Goal: Task Accomplishment & Management: Manage account settings

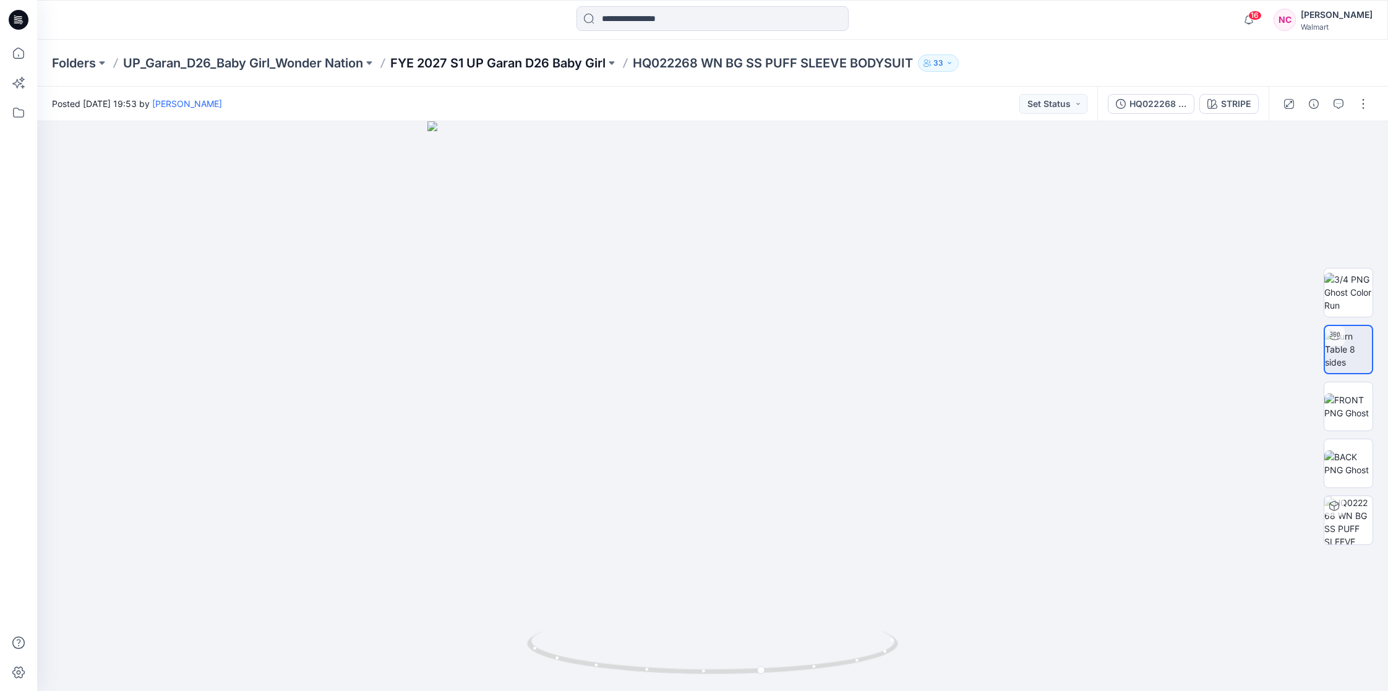
click at [582, 66] on p "FYE 2027 S1 UP Garan D26 Baby Girl" at bounding box center [497, 62] width 215 height 17
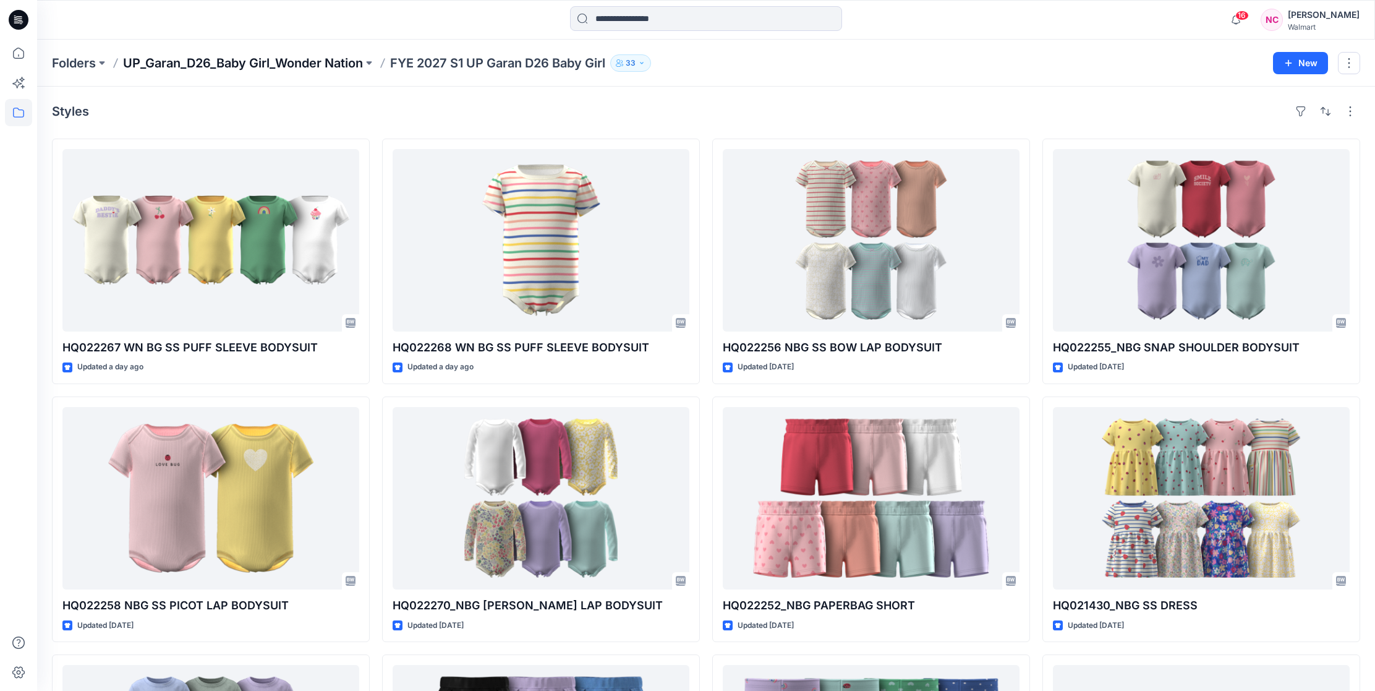
click at [258, 61] on p "UP_Garan_D26_Baby Girl_Wonder Nation" at bounding box center [243, 62] width 240 height 17
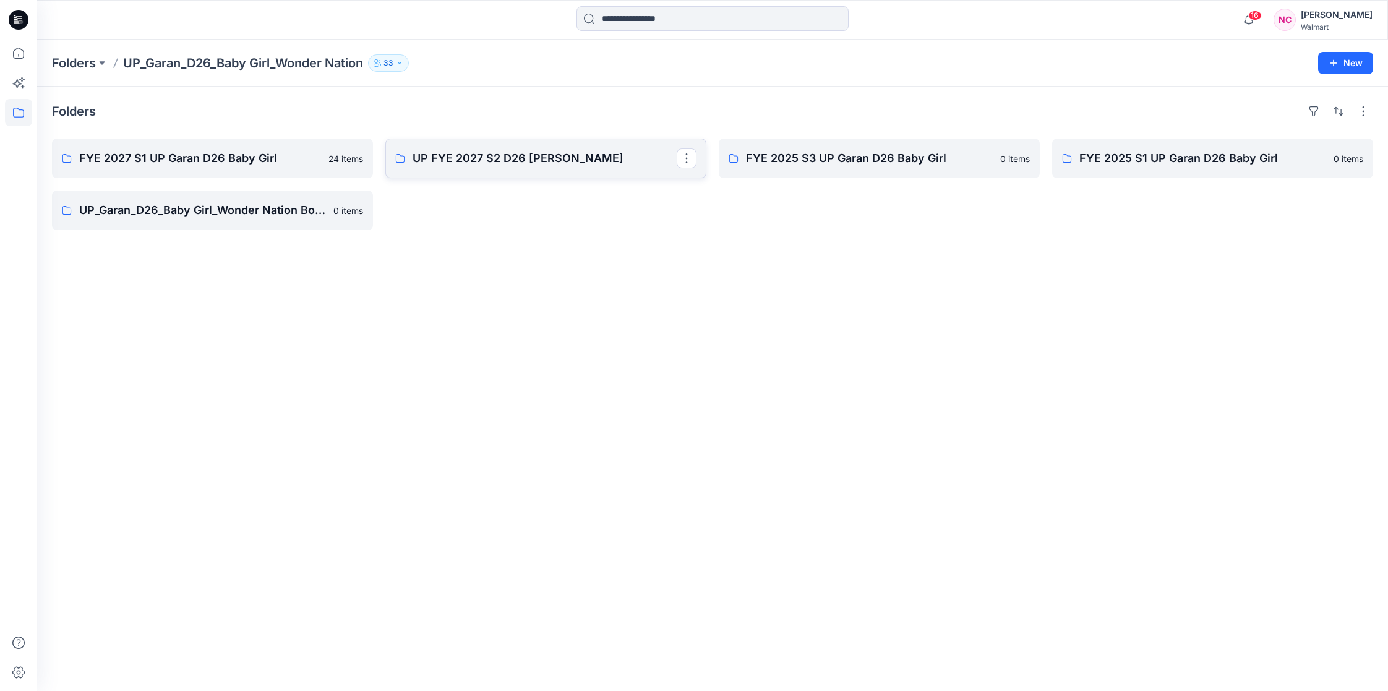
click at [449, 153] on p "UP FYE 2027 S2 D26 BG Garan" at bounding box center [544, 158] width 264 height 17
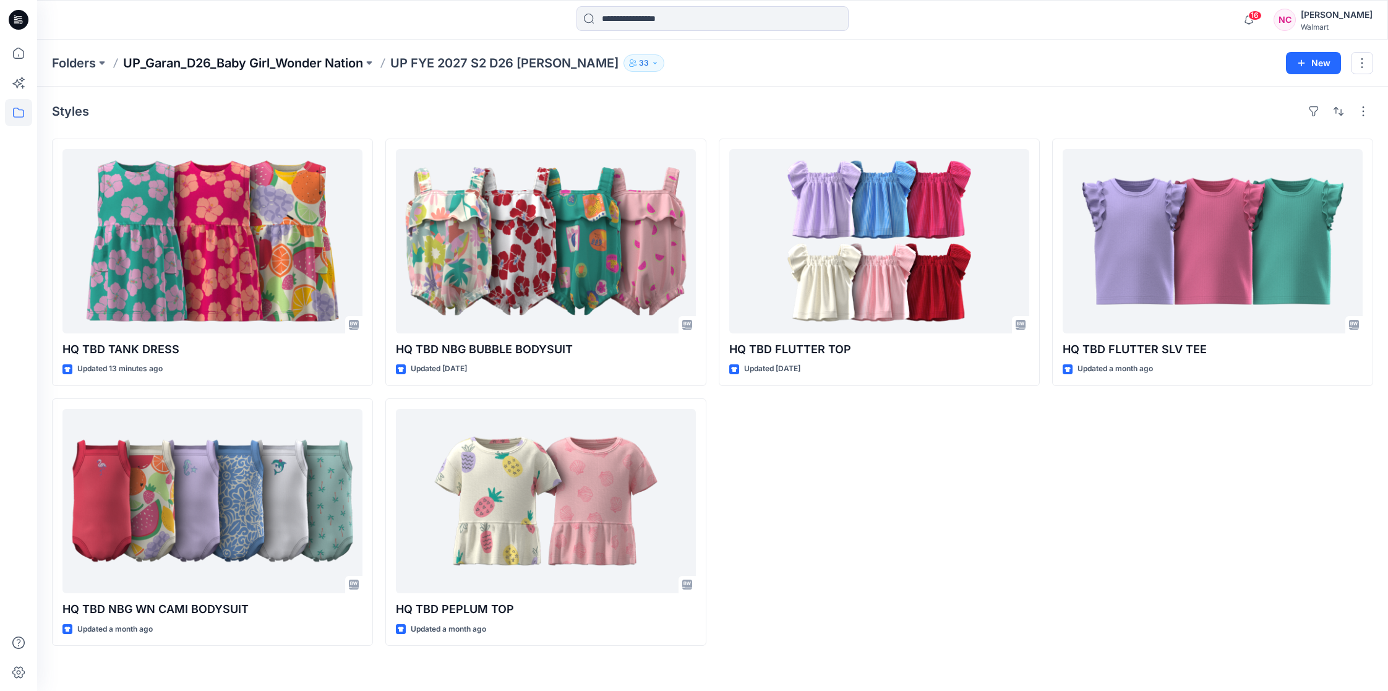
click at [286, 63] on p "UP_Garan_D26_Baby Girl_Wonder Nation" at bounding box center [243, 62] width 240 height 17
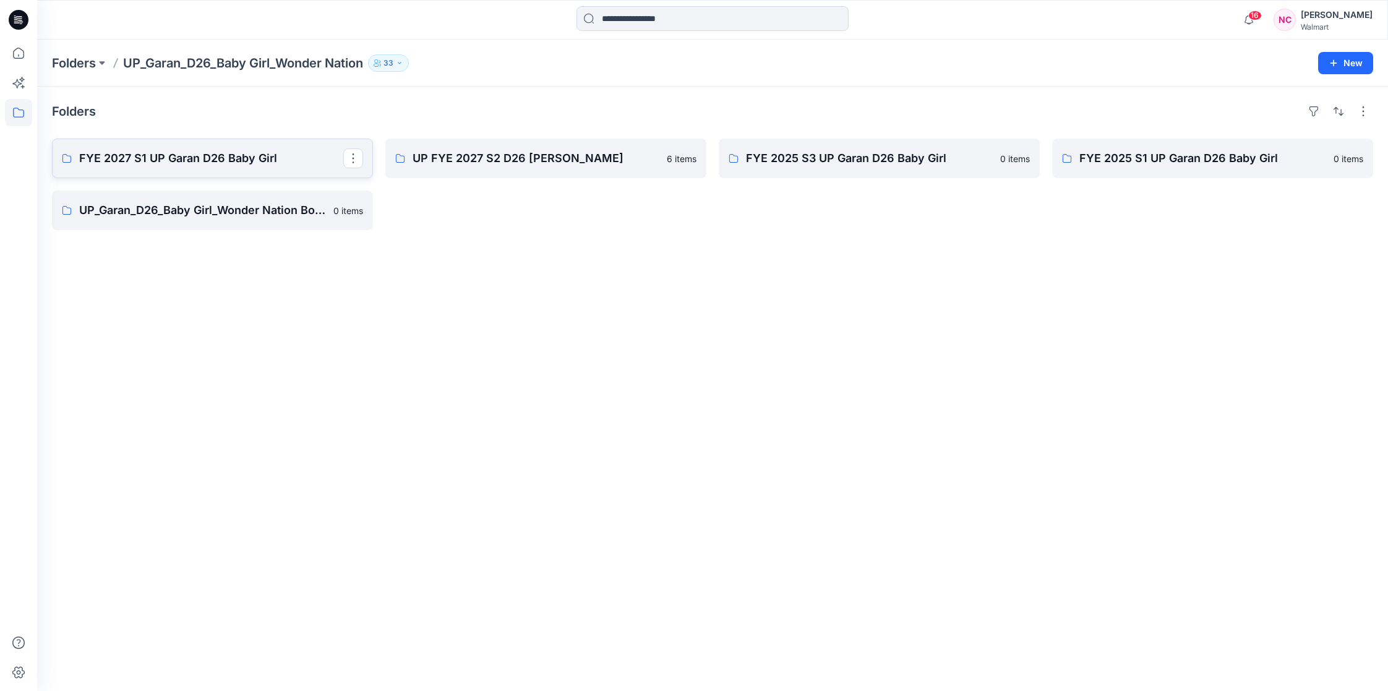
click at [259, 168] on link "FYE 2027 S1 UP Garan D26 Baby Girl" at bounding box center [212, 159] width 321 height 40
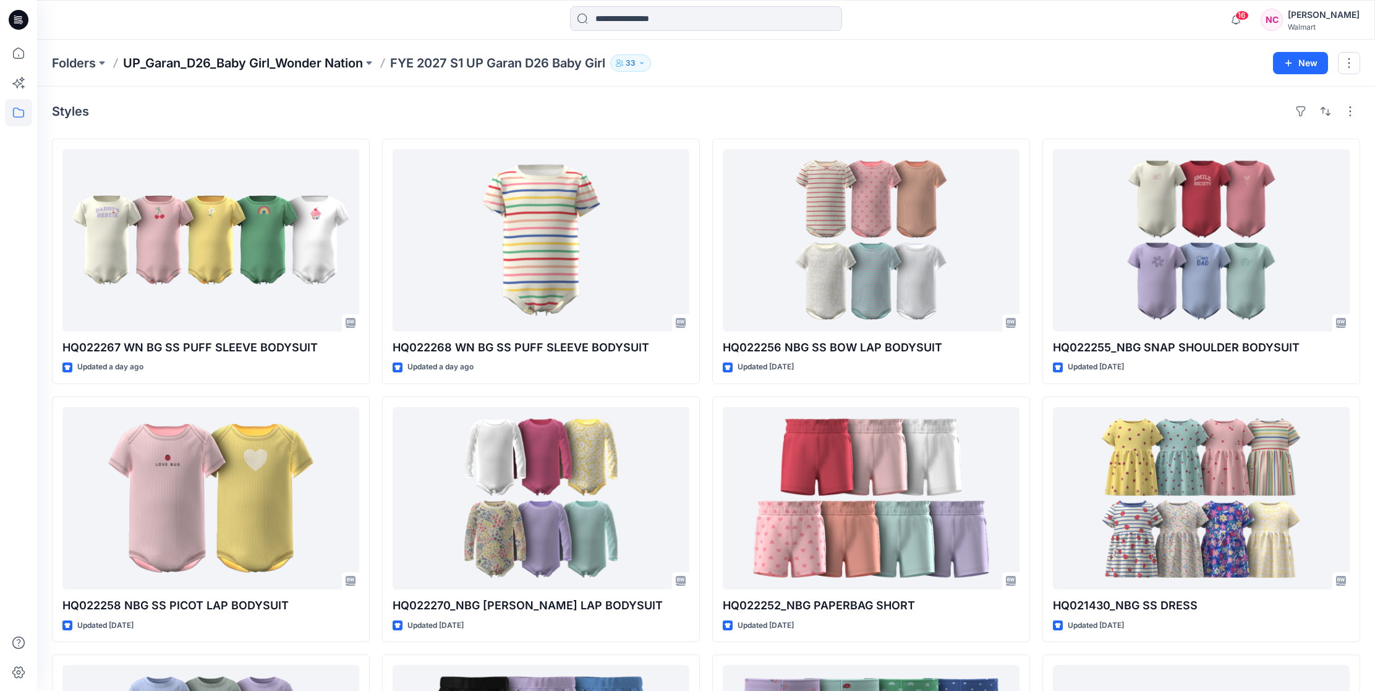
click at [252, 67] on p "UP_Garan_D26_Baby Girl_Wonder Nation" at bounding box center [243, 62] width 240 height 17
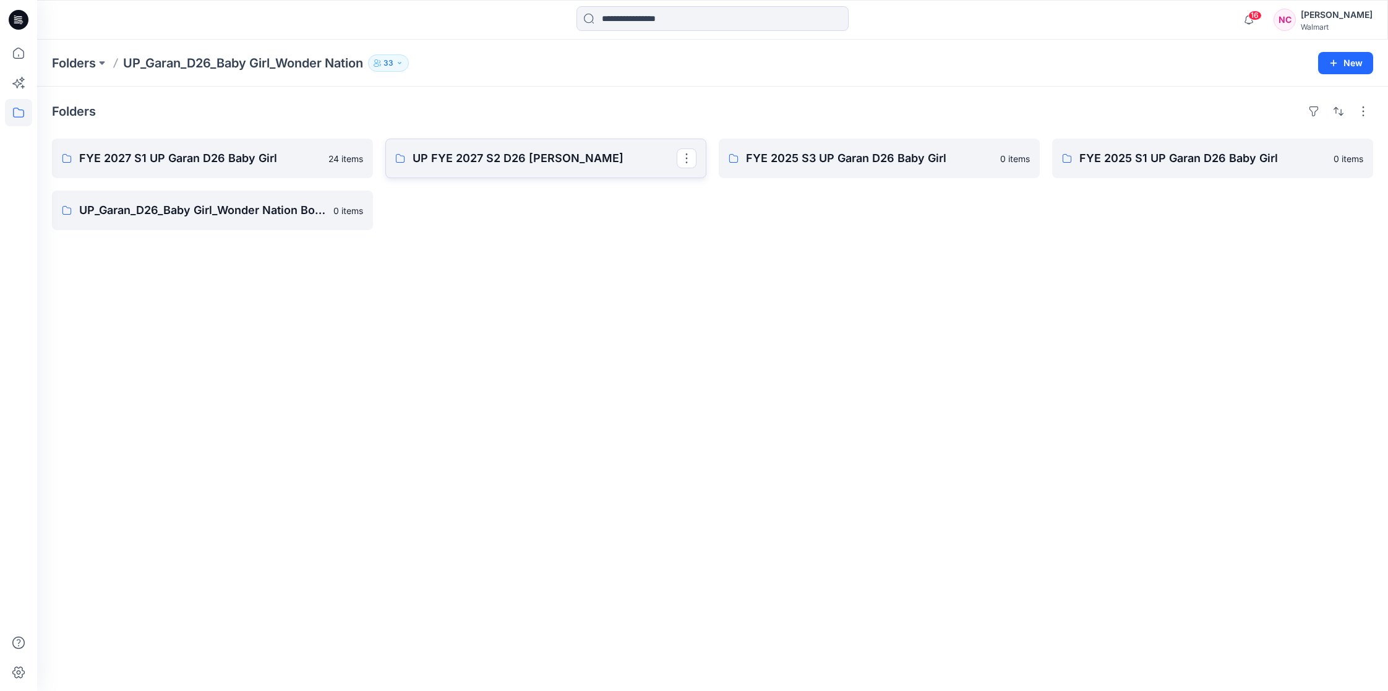
click at [515, 150] on p "UP FYE 2027 S2 D26 BG Garan" at bounding box center [544, 158] width 264 height 17
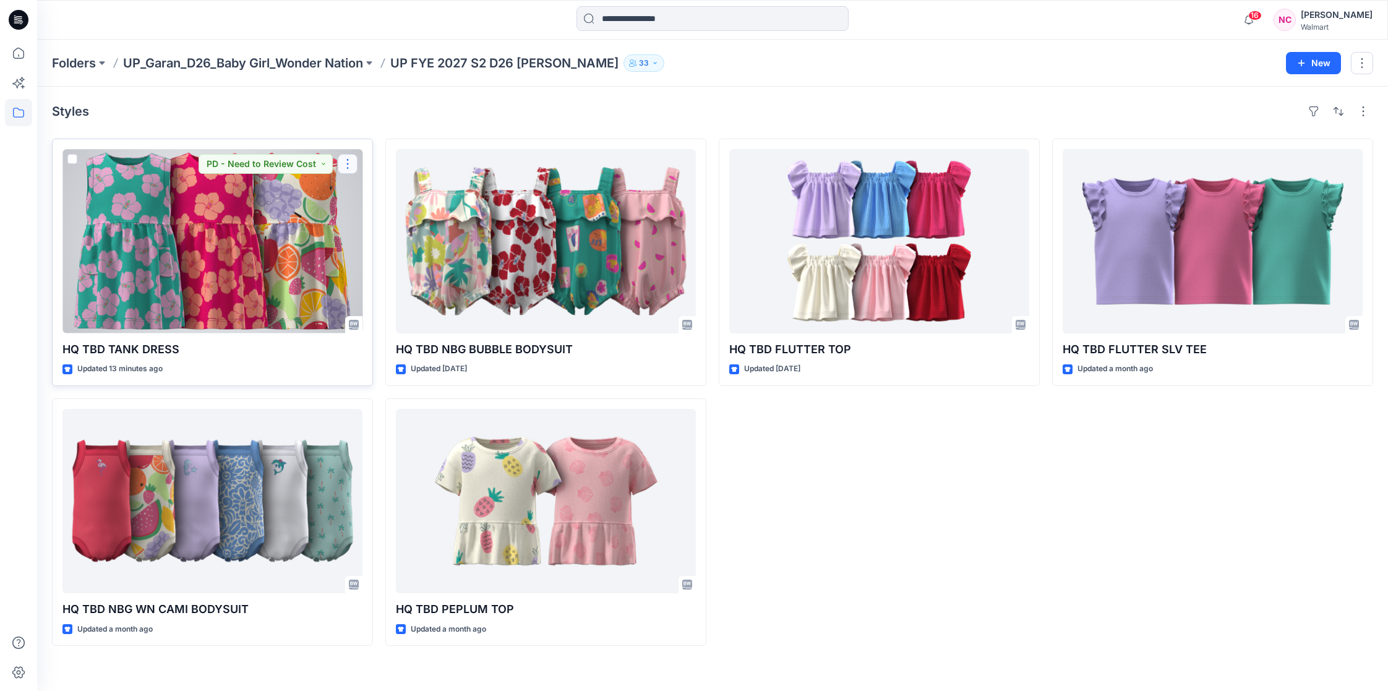
click at [349, 168] on button "button" at bounding box center [348, 164] width 20 height 20
click at [372, 192] on p "Edit" at bounding box center [369, 193] width 15 height 13
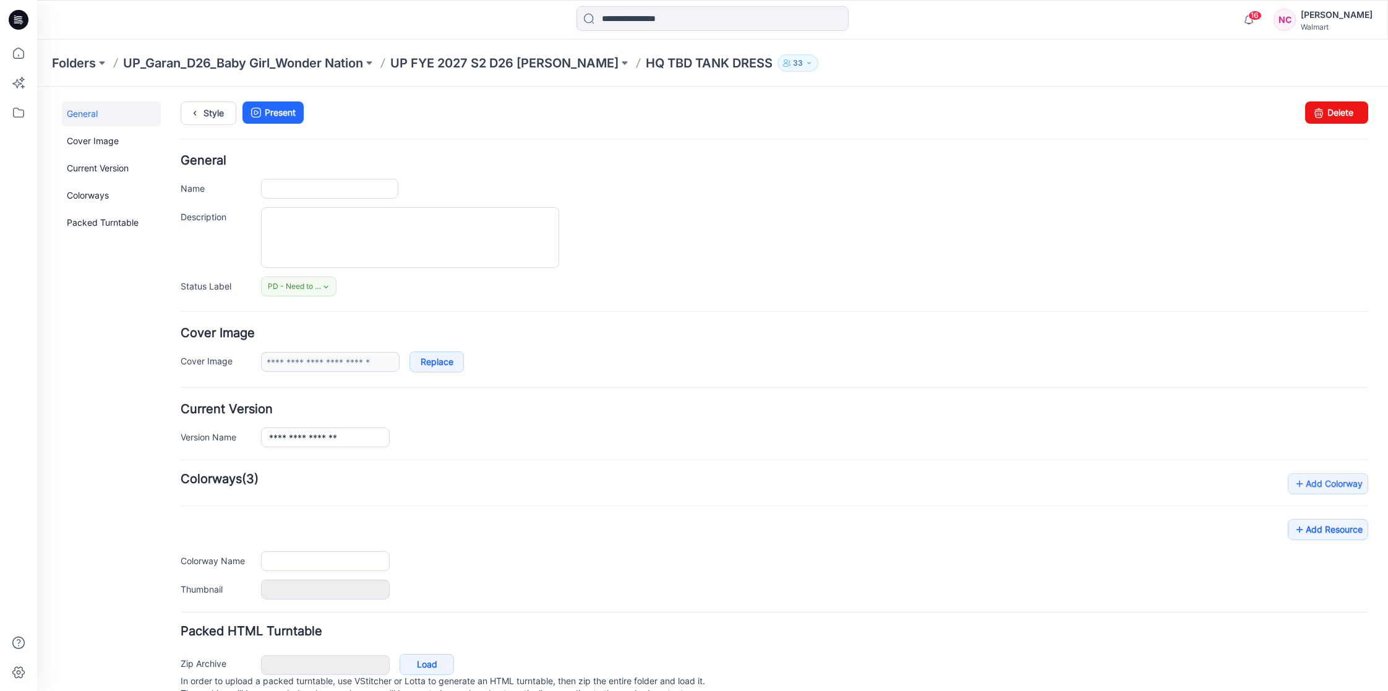
type input "**********"
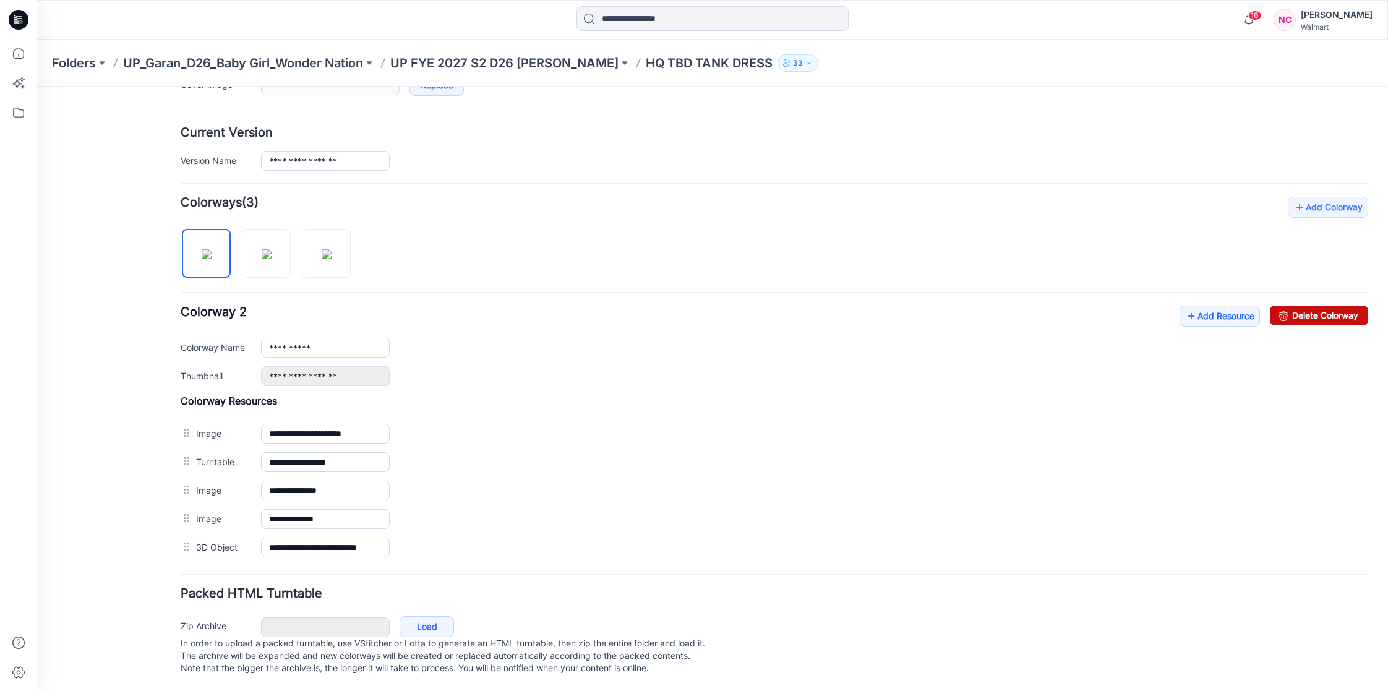
scroll to position [293, 0]
click at [1192, 307] on link "Add Resource" at bounding box center [1219, 316] width 80 height 21
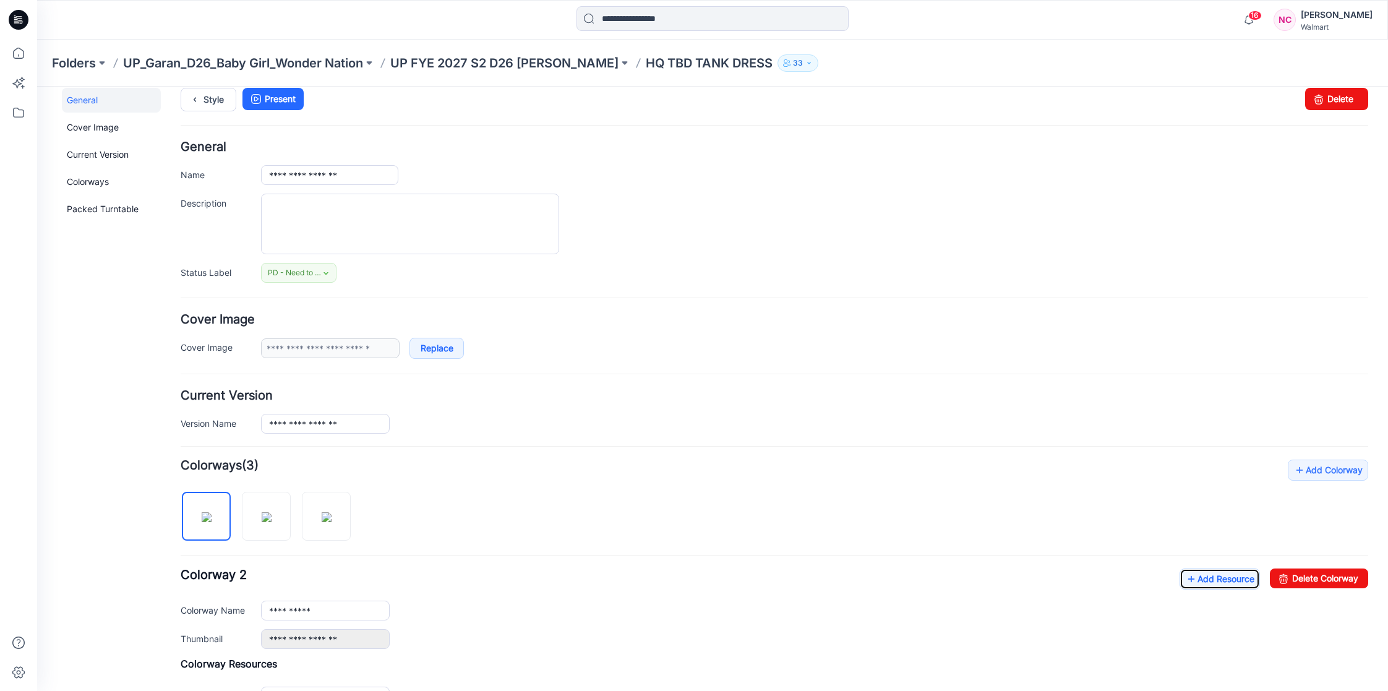
scroll to position [0, 0]
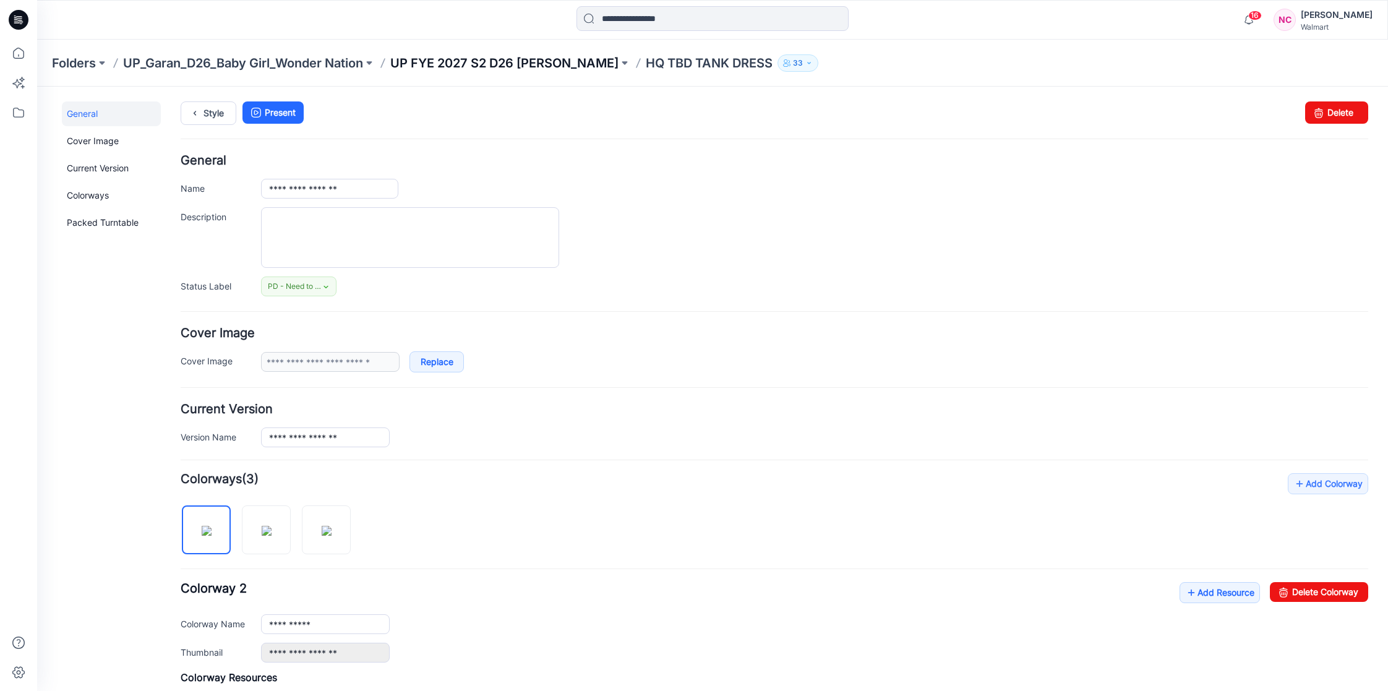
click at [553, 61] on p "UP FYE 2027 S2 D26 BG Garan" at bounding box center [504, 62] width 228 height 17
